Goal: Task Accomplishment & Management: Manage account settings

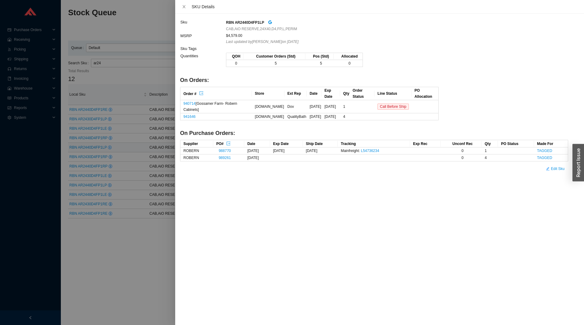
click at [138, 124] on div at bounding box center [292, 162] width 584 height 325
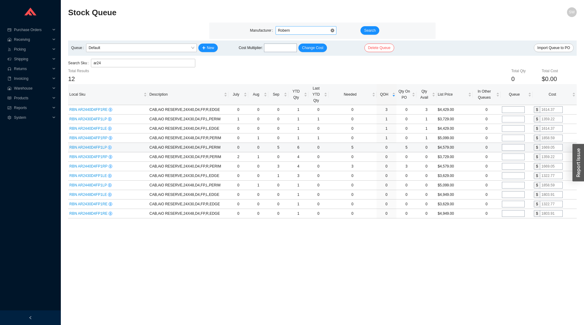
click at [306, 26] on div "Robern" at bounding box center [306, 30] width 61 height 9
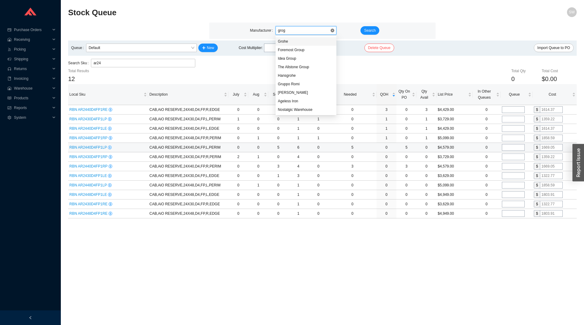
type input "grogh"
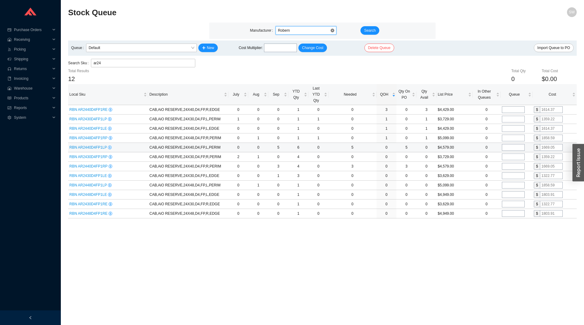
click at [292, 28] on span "Robern" at bounding box center [306, 30] width 56 height 8
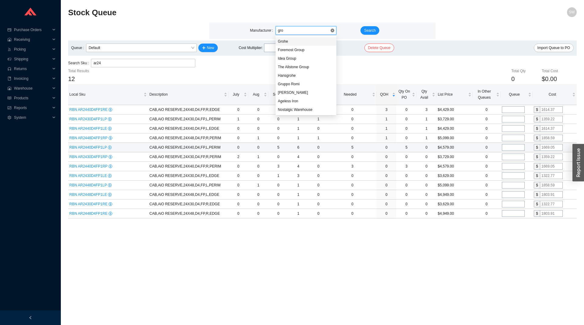
type input "groh"
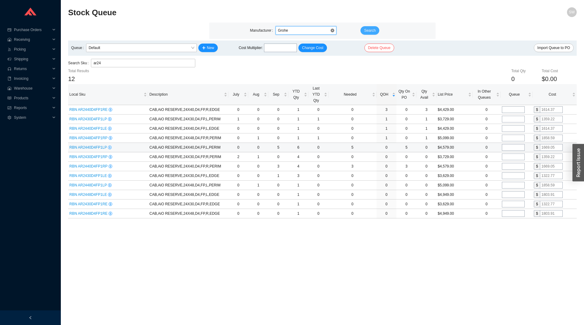
click at [370, 31] on span "Search" at bounding box center [370, 30] width 12 height 6
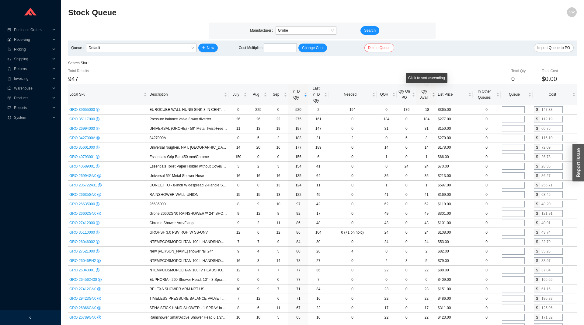
click at [427, 100] on span "Qty Avail" at bounding box center [424, 94] width 13 height 12
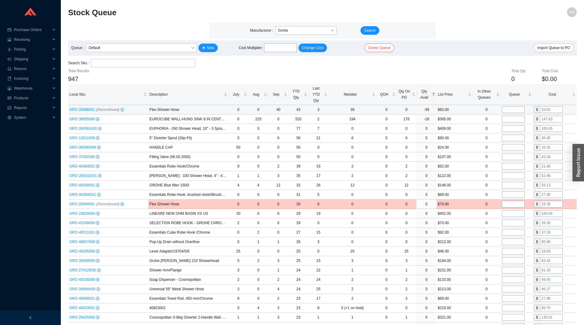
click at [96, 109] on icon "(Discontinued)" at bounding box center [107, 109] width 23 height 4
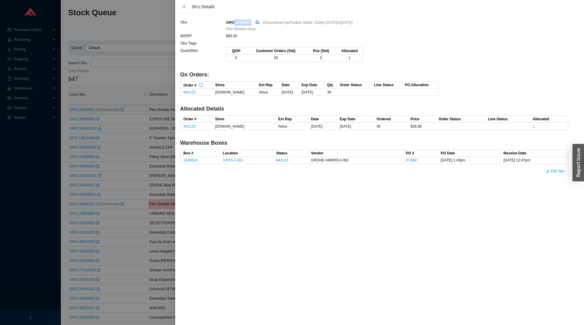
drag, startPoint x: 234, startPoint y: 22, endPoint x: 252, endPoint y: 24, distance: 17.8
click at [252, 24] on div "GRO 28388001 Discontinued by Product Sheet: Grohe April 2025 on 4/1/2025" at bounding box center [397, 22] width 342 height 7
copy strong "28388001"
click at [124, 80] on div at bounding box center [292, 162] width 584 height 325
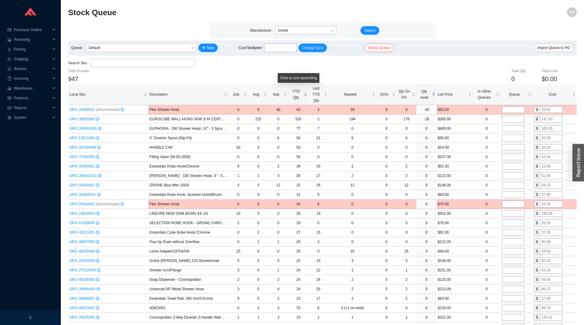
click at [300, 94] on span "YTD Qty" at bounding box center [296, 94] width 13 height 12
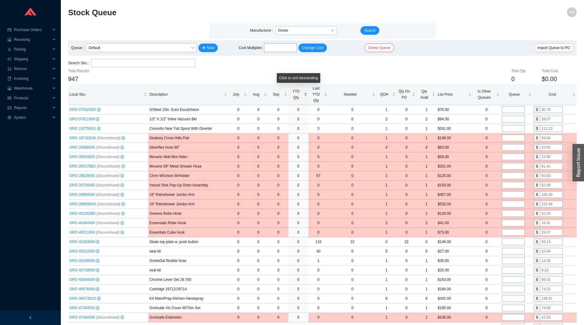
click at [300, 94] on span "YTD Qty" at bounding box center [296, 94] width 13 height 12
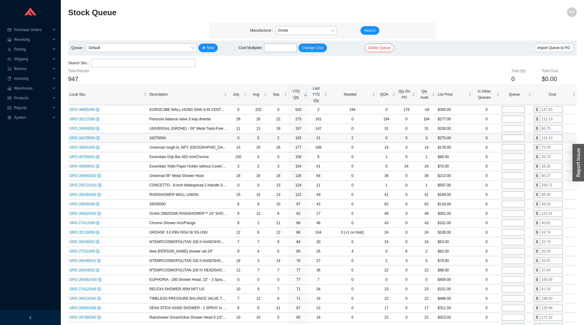
click at [89, 139] on span "GRO 3427000A" at bounding box center [82, 138] width 27 height 4
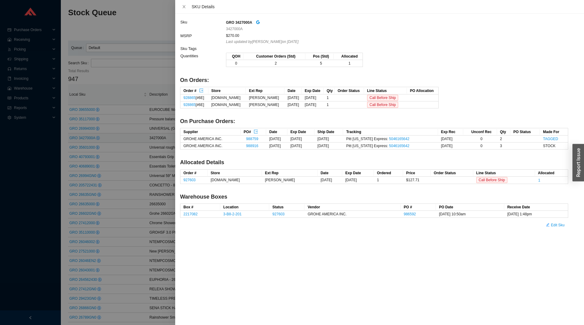
click at [245, 20] on strong "GRO 3427000A" at bounding box center [239, 22] width 26 height 4
copy strong "3427000A"
click at [154, 177] on div at bounding box center [292, 162] width 584 height 325
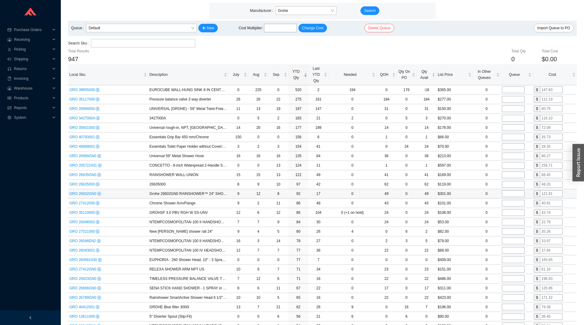
scroll to position [31, 0]
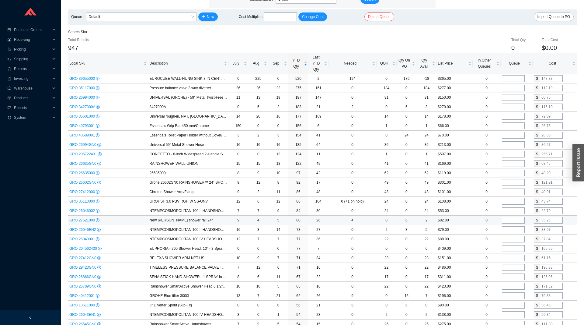
click at [88, 220] on span "GRO 27521000" at bounding box center [82, 220] width 26 height 4
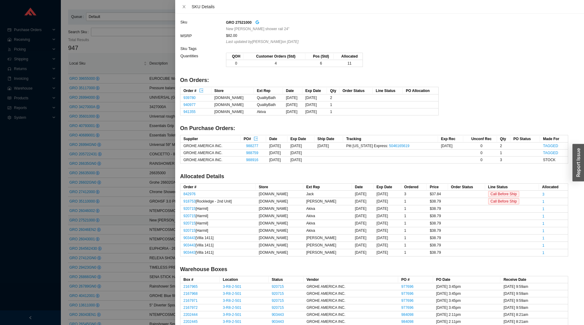
click at [257, 22] on icon "google" at bounding box center [258, 22] width 4 height 4
click at [138, 159] on div at bounding box center [292, 162] width 584 height 325
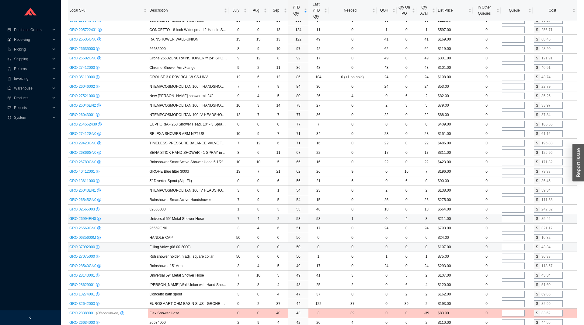
scroll to position [186, 0]
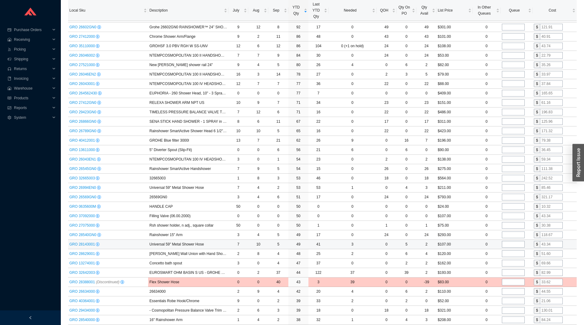
click at [89, 245] on span "GRO 28143001" at bounding box center [82, 244] width 26 height 4
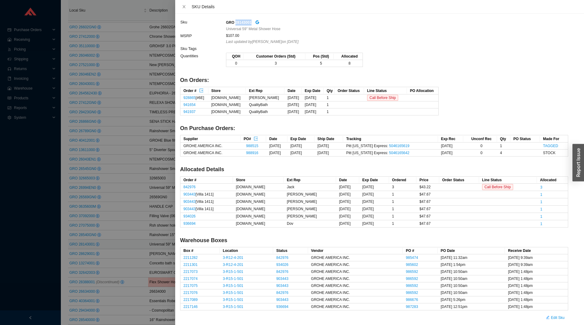
drag, startPoint x: 234, startPoint y: 23, endPoint x: 251, endPoint y: 24, distance: 16.8
click at [251, 24] on div "GRO 28143001" at bounding box center [397, 22] width 342 height 7
copy strong "28143001"
click at [126, 141] on div at bounding box center [292, 162] width 584 height 325
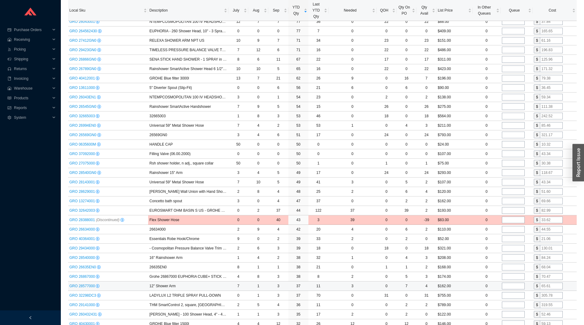
scroll to position [279, 0]
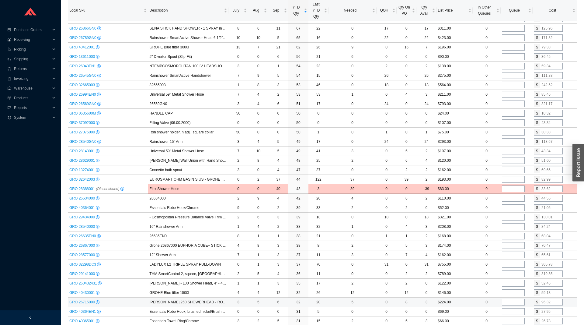
click at [89, 301] on span "GRO 26715000" at bounding box center [82, 302] width 26 height 4
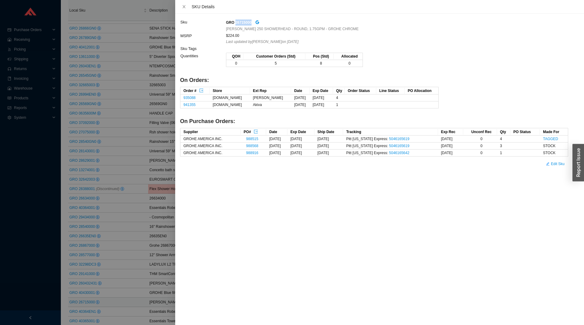
drag, startPoint x: 251, startPoint y: 21, endPoint x: 235, endPoint y: 23, distance: 16.6
click at [235, 23] on div "GRO 26715000" at bounding box center [397, 22] width 342 height 7
copy strong "26715000"
click at [131, 192] on div at bounding box center [292, 162] width 584 height 325
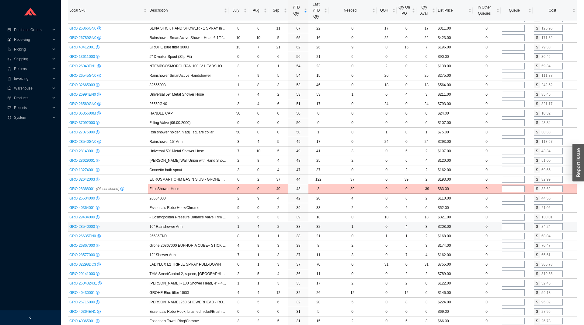
click at [92, 226] on span "GRO 28540000" at bounding box center [82, 226] width 26 height 4
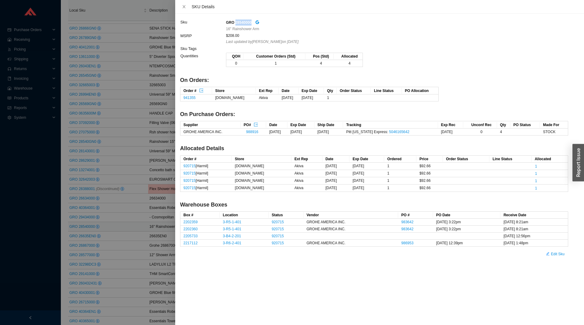
drag, startPoint x: 252, startPoint y: 21, endPoint x: 235, endPoint y: 23, distance: 17.6
click at [235, 23] on div "GRO 28540000" at bounding box center [397, 22] width 342 height 7
copy strong "28540000"
click at [154, 240] on div at bounding box center [292, 162] width 584 height 325
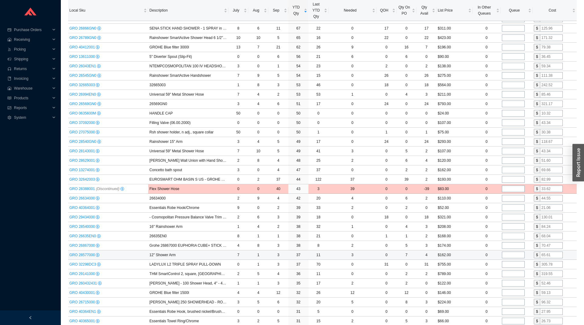
click at [84, 255] on span "GRO 28577000" at bounding box center [82, 254] width 26 height 4
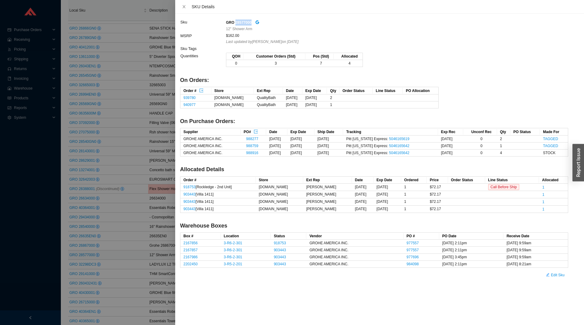
drag, startPoint x: 250, startPoint y: 22, endPoint x: 235, endPoint y: 22, distance: 15.8
click at [235, 22] on strong "GRO 28577000" at bounding box center [239, 22] width 26 height 4
copy strong "28577000"
click at [107, 232] on div at bounding box center [292, 162] width 584 height 325
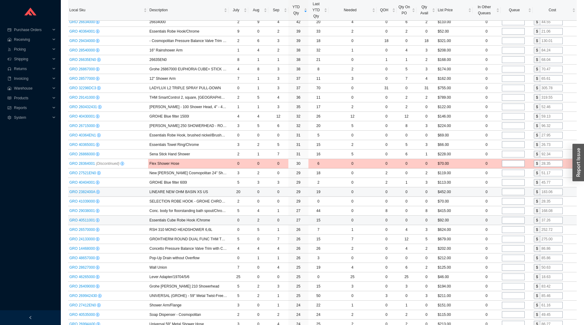
scroll to position [465, 0]
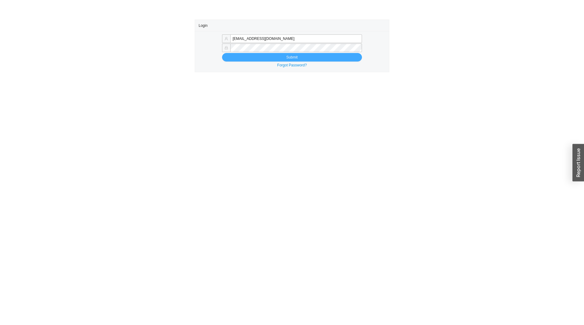
click at [341, 58] on button "Submit" at bounding box center [292, 57] width 140 height 9
type input "[EMAIL_ADDRESS][DOMAIN_NAME]"
click at [294, 60] on span "Submit" at bounding box center [291, 57] width 11 height 6
type input "[EMAIL_ADDRESS][DOMAIN_NAME]"
click at [312, 57] on button "Submit" at bounding box center [292, 57] width 140 height 9
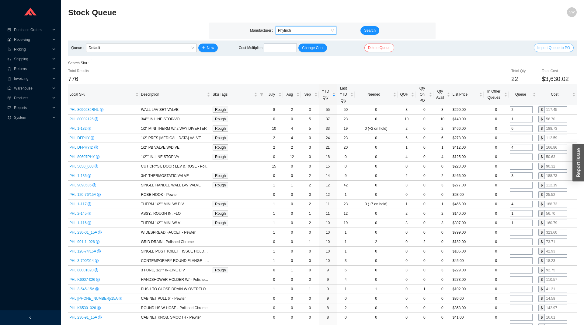
click at [545, 48] on span "Import Queue to PO" at bounding box center [554, 48] width 33 height 6
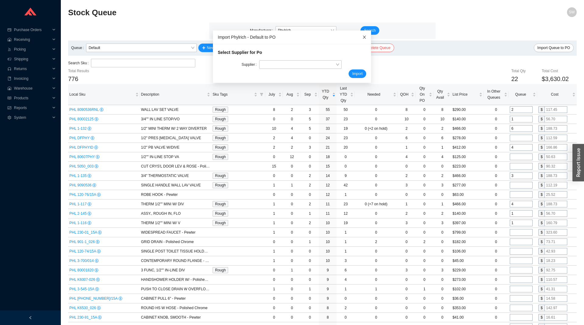
click at [363, 37] on icon "close" at bounding box center [364, 37] width 4 height 4
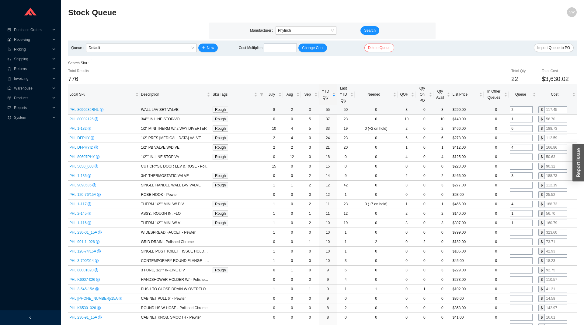
click at [512, 113] on td "2" at bounding box center [523, 109] width 29 height 9
click at [515, 110] on input "2" at bounding box center [521, 109] width 23 height 7
type input "4"
click at [518, 120] on input "1" at bounding box center [521, 119] width 23 height 7
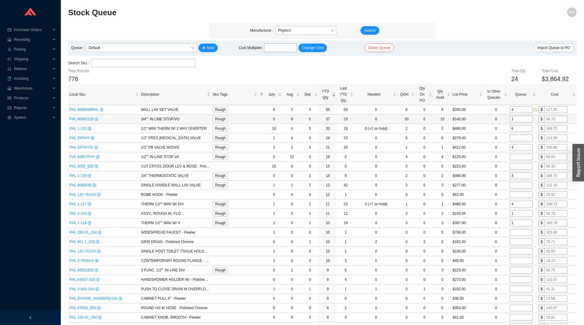
click at [518, 120] on input "1" at bounding box center [521, 119] width 23 height 7
click at [518, 131] on input "6" at bounding box center [521, 128] width 23 height 7
click at [520, 137] on input "tel" at bounding box center [521, 137] width 23 height 7
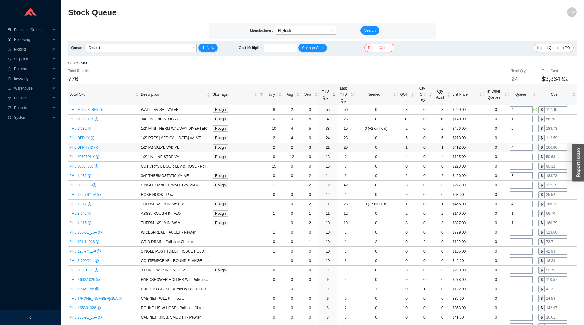
click at [519, 148] on input "4" at bounding box center [521, 147] width 23 height 7
type input "5"
click at [516, 156] on input "tel" at bounding box center [521, 156] width 23 height 7
click at [515, 178] on input "3" at bounding box center [521, 175] width 23 height 7
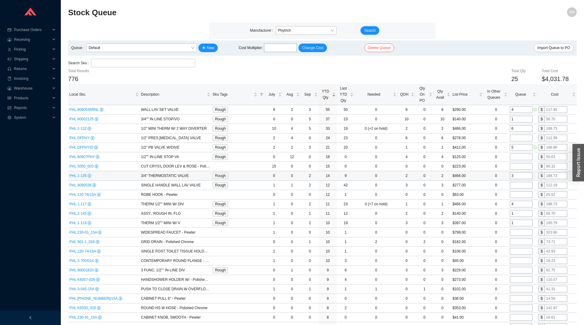
click at [515, 178] on input "3" at bounding box center [521, 175] width 23 height 7
click at [515, 185] on input "tel" at bounding box center [521, 185] width 23 height 7
type input "1"
click at [516, 193] on input "tel" at bounding box center [521, 194] width 23 height 7
click at [521, 205] on input "4" at bounding box center [521, 203] width 23 height 7
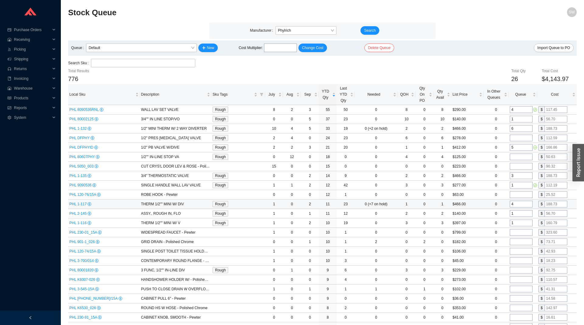
click at [521, 205] on input "4" at bounding box center [521, 203] width 23 height 7
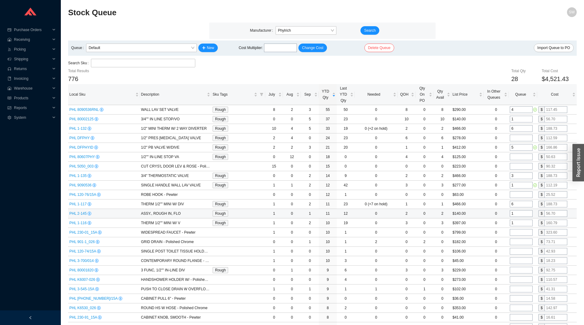
type input "6"
click at [517, 214] on input "1" at bounding box center [521, 213] width 23 height 7
type input "2"
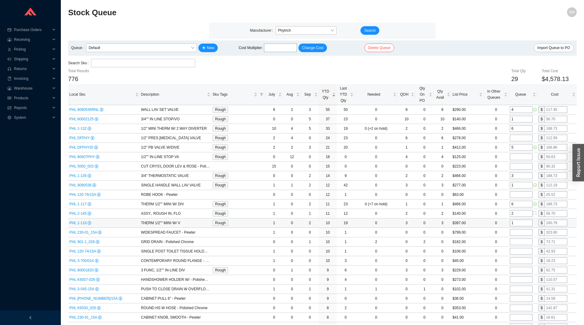
click at [516, 222] on input "1" at bounding box center [521, 222] width 23 height 7
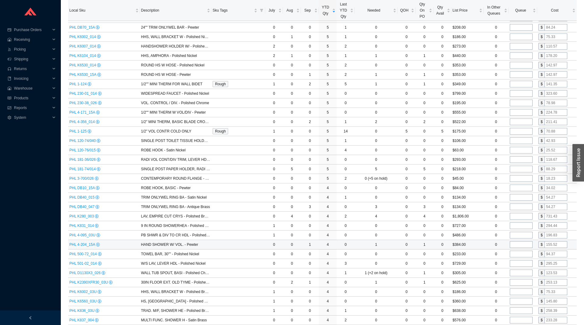
scroll to position [528, 0]
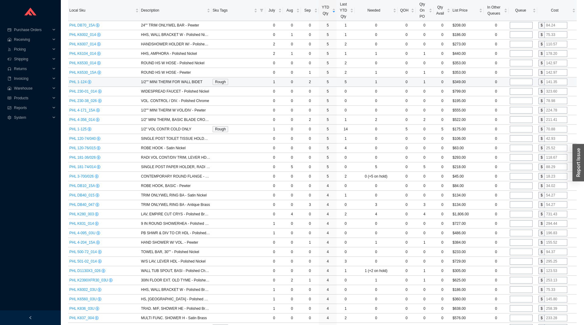
click at [521, 82] on input "tel" at bounding box center [521, 81] width 23 height 7
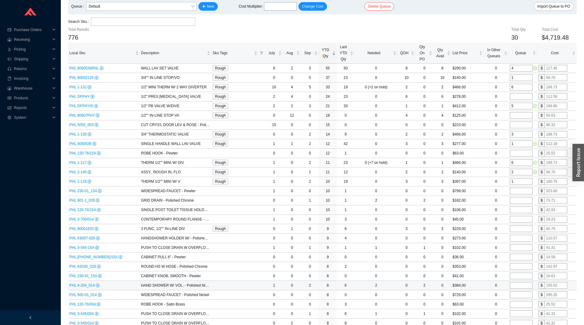
scroll to position [0, 0]
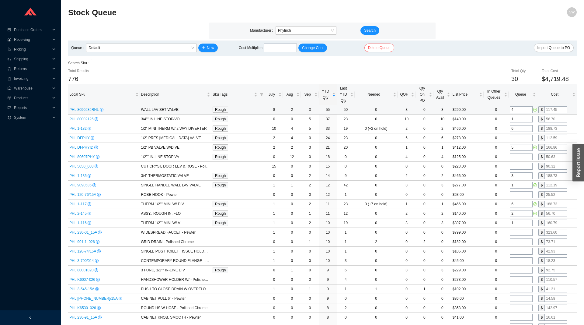
type input "1"
click at [517, 109] on input "4" at bounding box center [521, 109] width 23 height 7
type input "5"
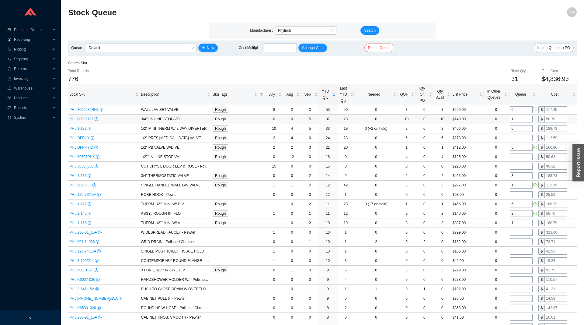
click at [518, 121] on input "1" at bounding box center [521, 119] width 23 height 7
click at [543, 52] on div "Import Queue to PO" at bounding box center [511, 48] width 126 height 9
click at [542, 48] on span "Import Queue to PO" at bounding box center [554, 48] width 33 height 6
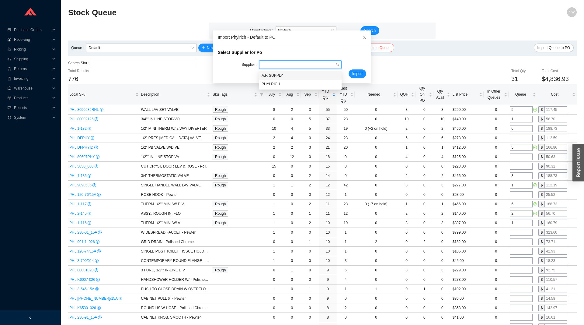
click at [319, 65] on input "search" at bounding box center [299, 65] width 74 height 8
click at [304, 84] on div "PHYLRICH" at bounding box center [301, 83] width 78 height 5
click at [359, 73] on span "Import" at bounding box center [357, 74] width 10 height 6
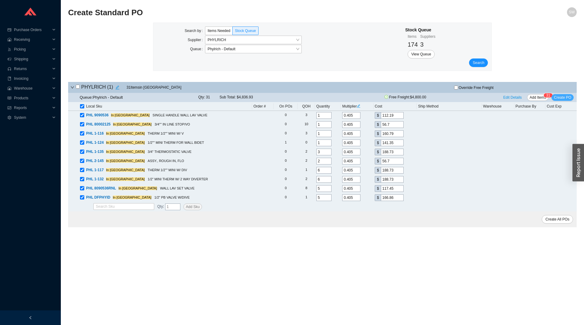
click at [559, 98] on span "Create PO" at bounding box center [562, 97] width 17 height 6
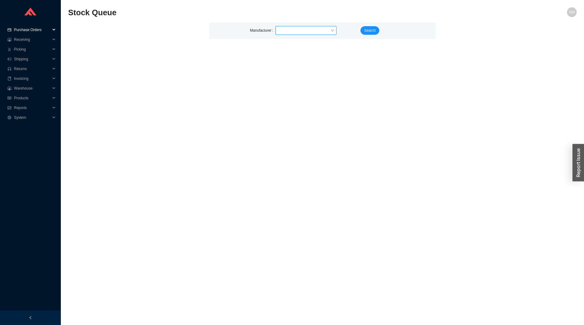
click at [24, 30] on span "Purchase Orders" at bounding box center [32, 30] width 37 height 10
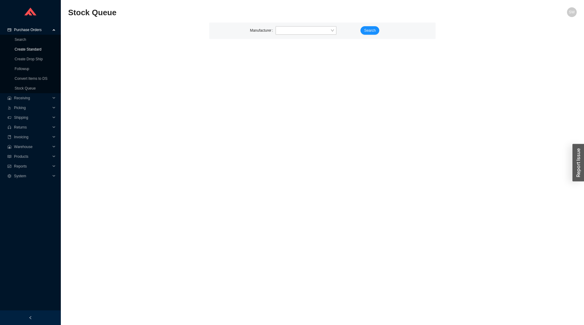
click at [29, 51] on link "Create Standard" at bounding box center [28, 49] width 27 height 4
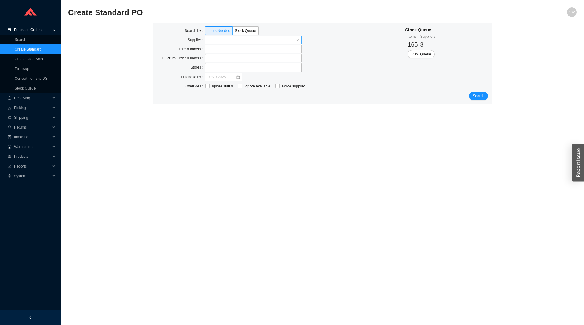
click at [236, 39] on input "search" at bounding box center [251, 40] width 88 height 8
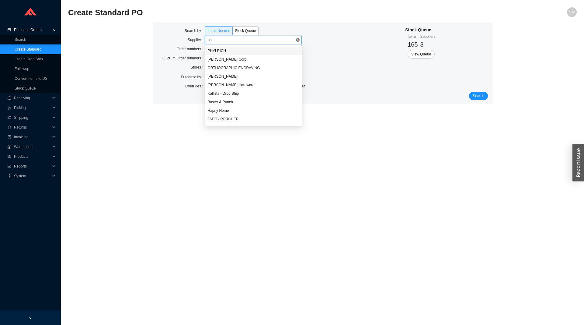
type input "phy"
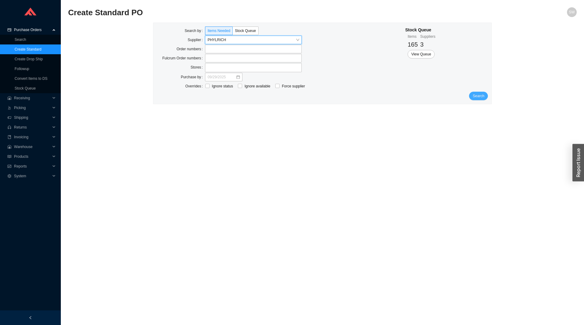
click at [476, 96] on span "Search" at bounding box center [479, 96] width 12 height 6
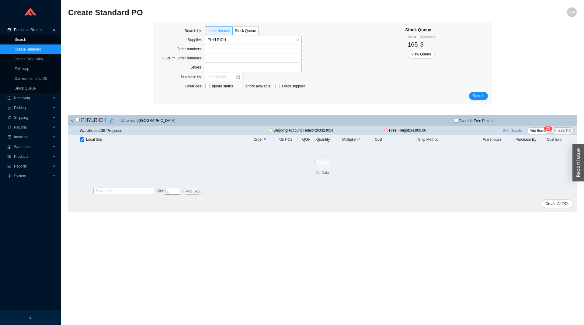
click at [22, 42] on link "Search" at bounding box center [21, 39] width 12 height 4
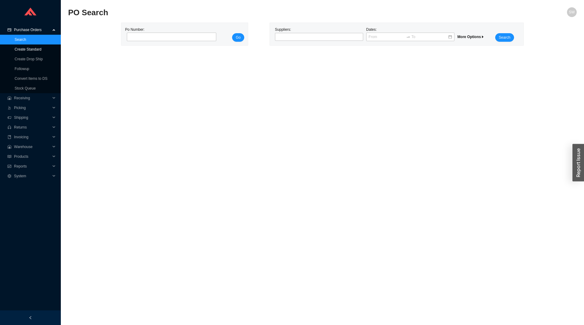
click at [26, 50] on link "Create Standard" at bounding box center [28, 49] width 27 height 4
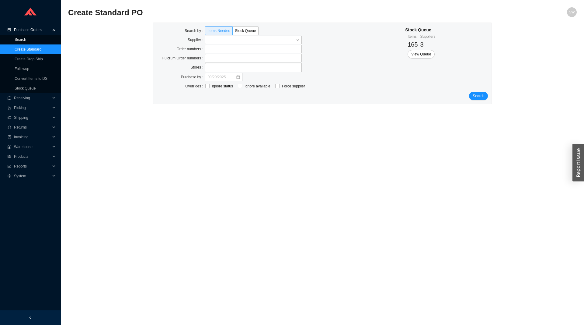
click at [26, 40] on link "Search" at bounding box center [21, 39] width 12 height 4
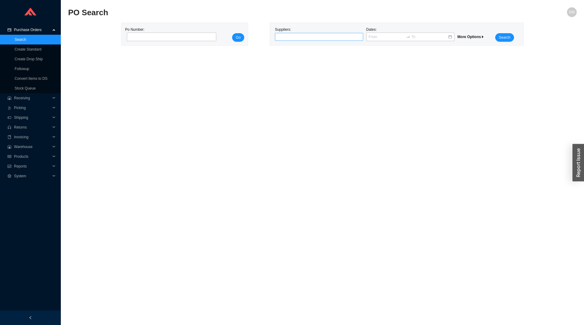
click at [302, 40] on div at bounding box center [319, 37] width 88 height 8
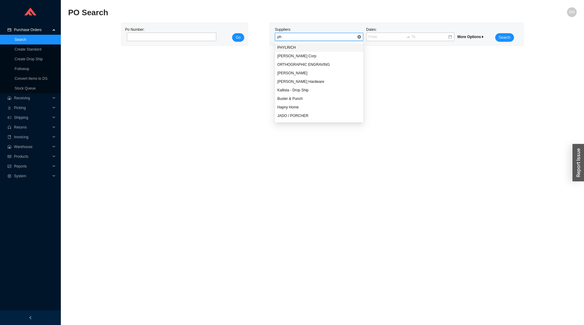
type input "phy"
click at [376, 35] on input at bounding box center [387, 37] width 36 height 6
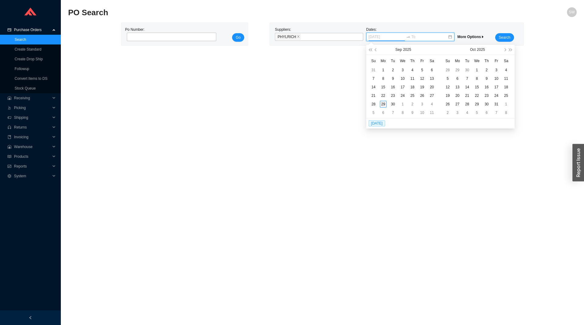
type input "[DATE]"
click at [384, 104] on div "29" at bounding box center [383, 104] width 7 height 7
type input "09/30/2025"
click at [500, 37] on span "Search" at bounding box center [505, 37] width 12 height 6
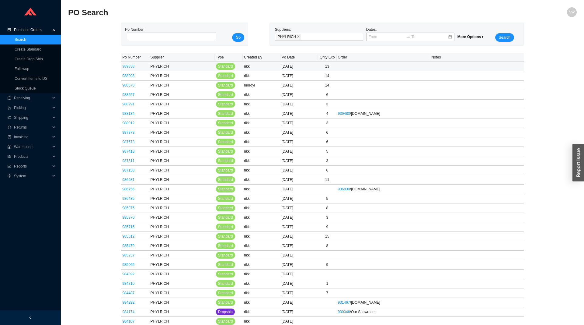
click at [128, 66] on link "989333" at bounding box center [128, 66] width 12 height 4
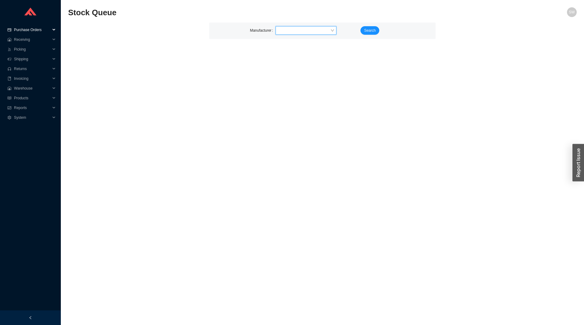
click at [31, 28] on span "Purchase Orders" at bounding box center [32, 30] width 37 height 10
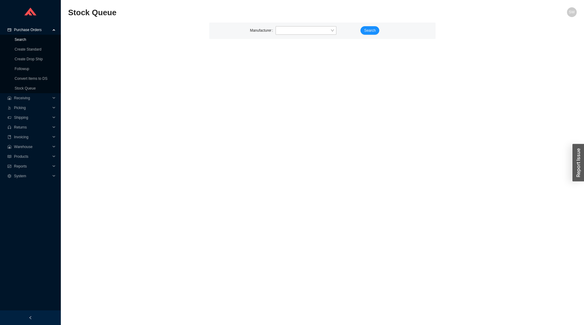
click at [22, 41] on link "Search" at bounding box center [21, 39] width 12 height 4
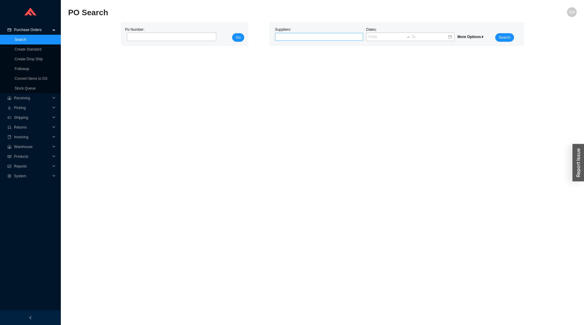
click at [302, 34] on div at bounding box center [316, 37] width 81 height 6
type input "phyl"
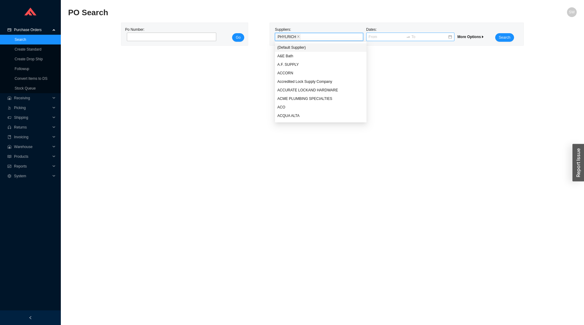
click at [384, 37] on input at bounding box center [387, 37] width 36 height 6
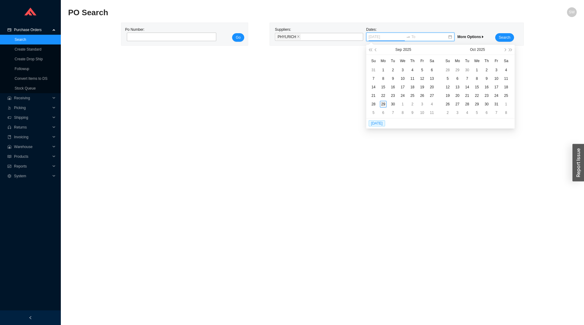
type input "[DATE]"
click at [383, 103] on div "29" at bounding box center [383, 104] width 7 height 7
type input "09/30/2025"
type input "10/02/2025"
click at [504, 40] on span "Search" at bounding box center [505, 37] width 12 height 6
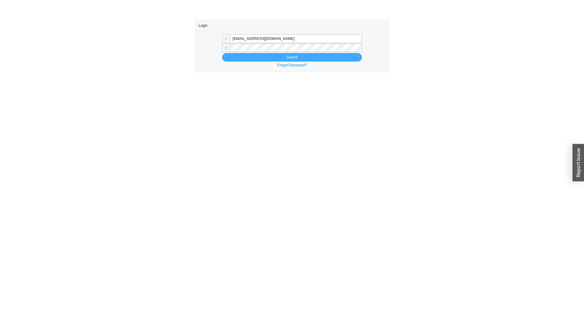
type input "[EMAIL_ADDRESS][DOMAIN_NAME]"
click at [305, 55] on button "Submit" at bounding box center [292, 57] width 140 height 9
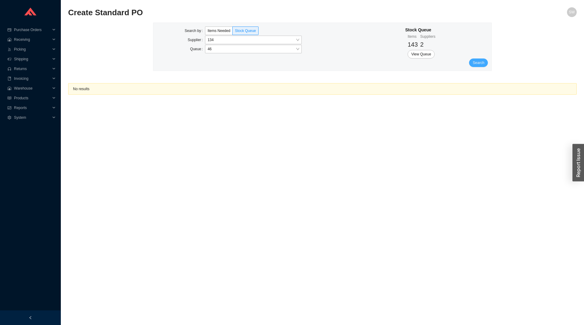
click at [473, 60] on button "Search" at bounding box center [478, 62] width 19 height 9
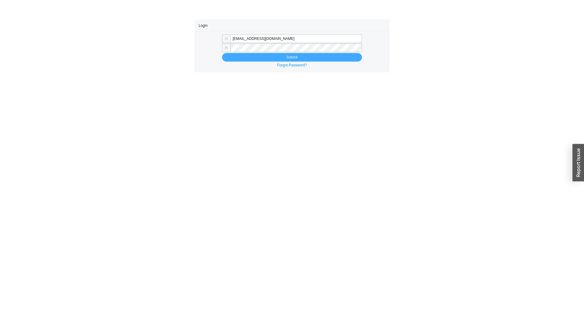
type input "[EMAIL_ADDRESS][DOMAIN_NAME]"
click at [324, 55] on button "Submit" at bounding box center [292, 57] width 140 height 9
type input "[EMAIL_ADDRESS][DOMAIN_NAME]"
click at [332, 57] on button "Submit" at bounding box center [292, 57] width 140 height 9
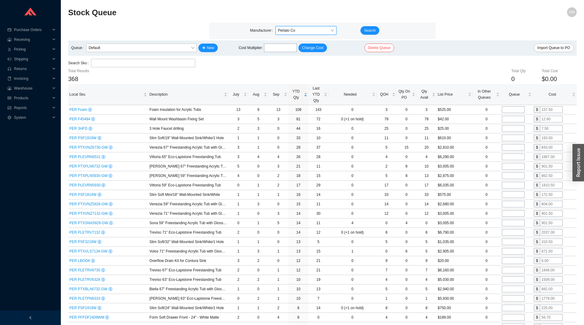
click at [296, 99] on span "YTD Qty" at bounding box center [296, 94] width 13 height 12
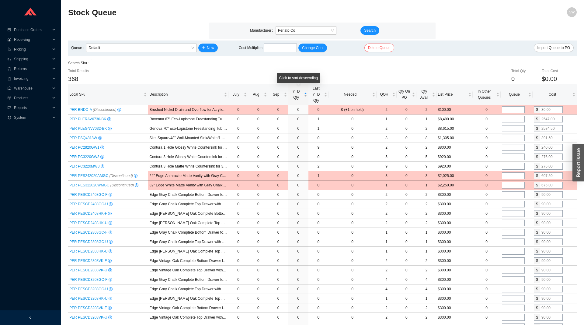
click at [296, 99] on span "YTD Qty" at bounding box center [296, 94] width 13 height 12
